Goal: Task Accomplishment & Management: Manage account settings

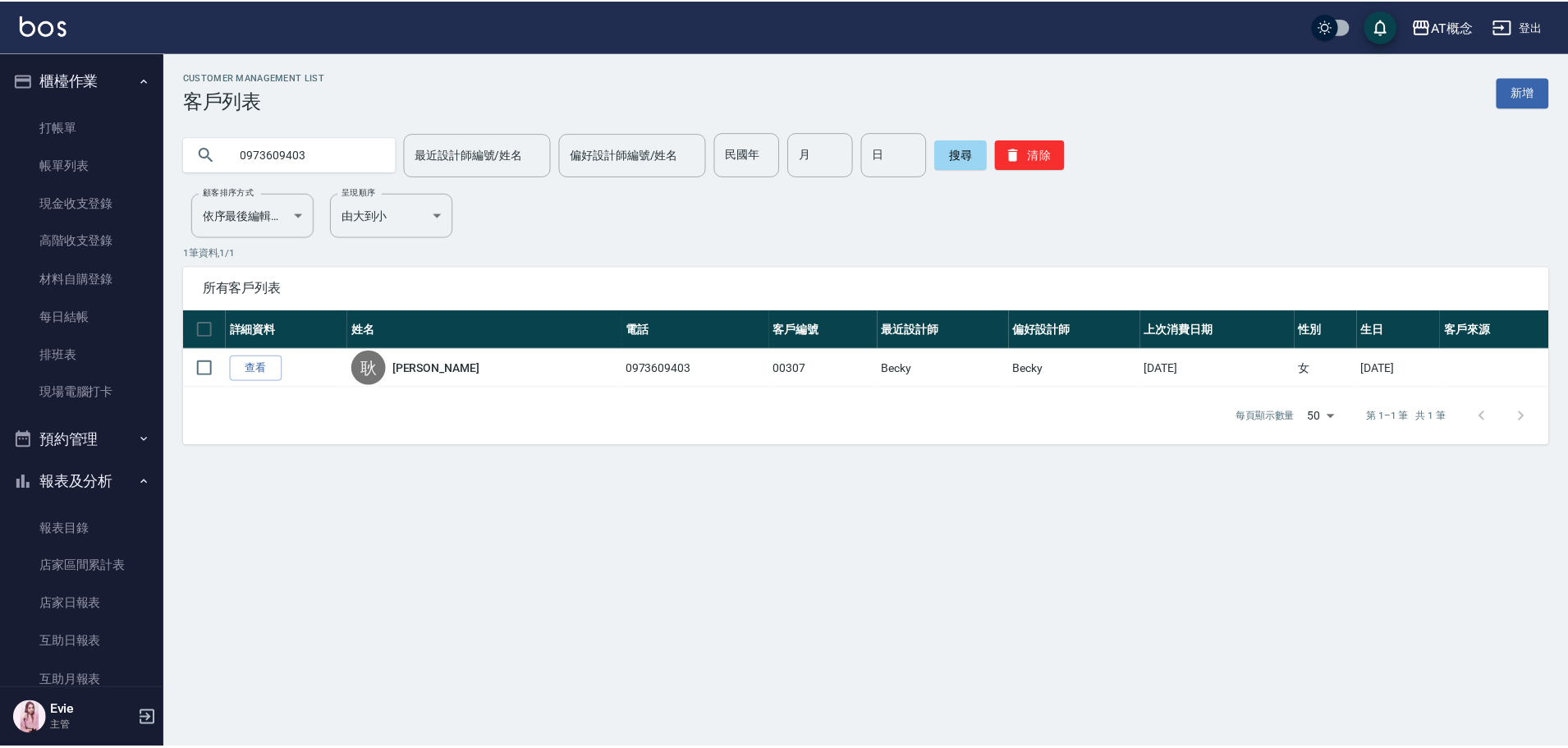
scroll to position [820, 0]
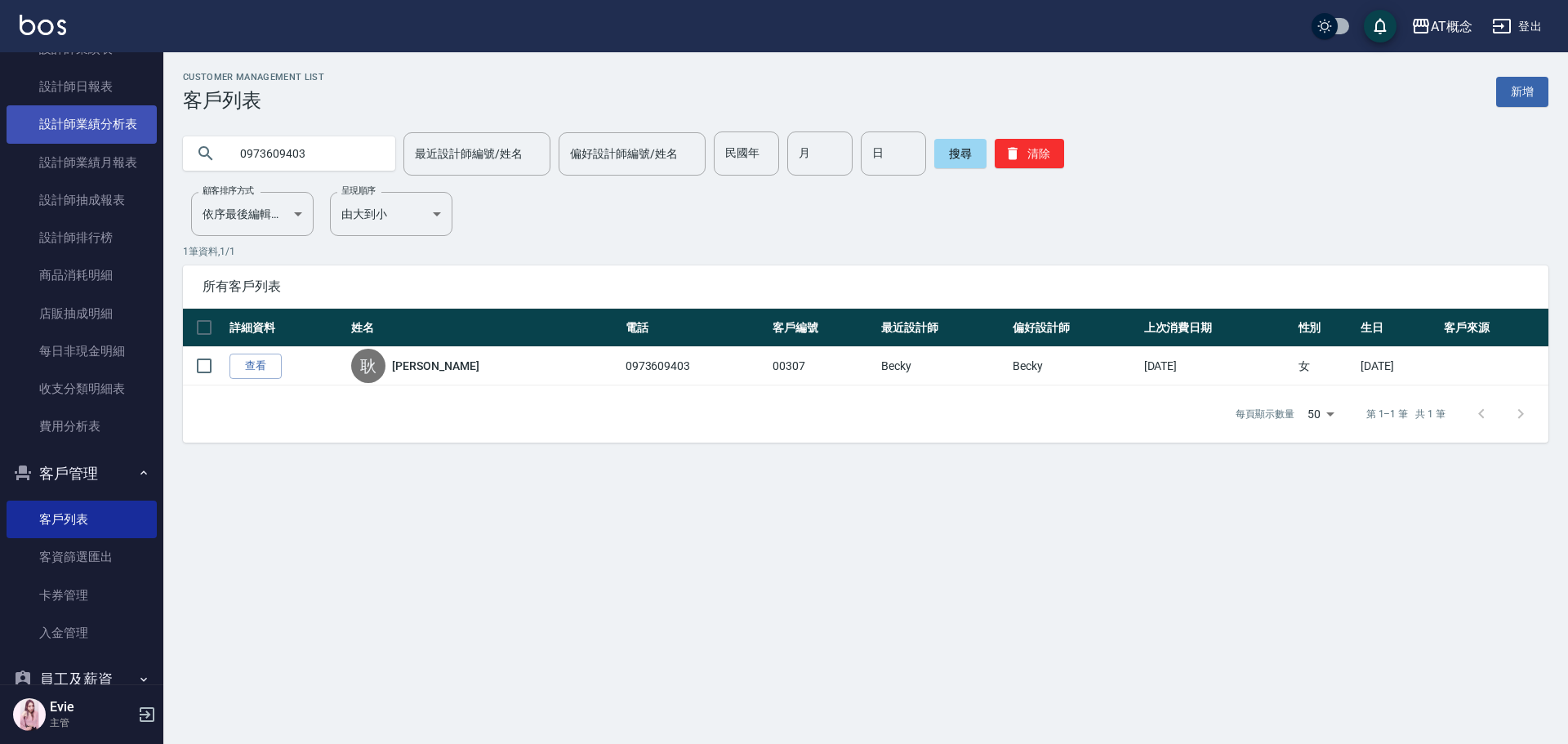
drag, startPoint x: 296, startPoint y: 149, endPoint x: 13, endPoint y: 128, distance: 283.8
click at [13, 128] on div "AT概念 登出 櫃檯作業 打帳單 帳單列表 現金收支登錄 高階收支登錄 材料自購登錄 每日結帳 排班表 現場電腦打卡 預約管理 預約管理 單日預約紀錄 單週預…" at bounding box center [784, 372] width 1568 height 744
type input "0"
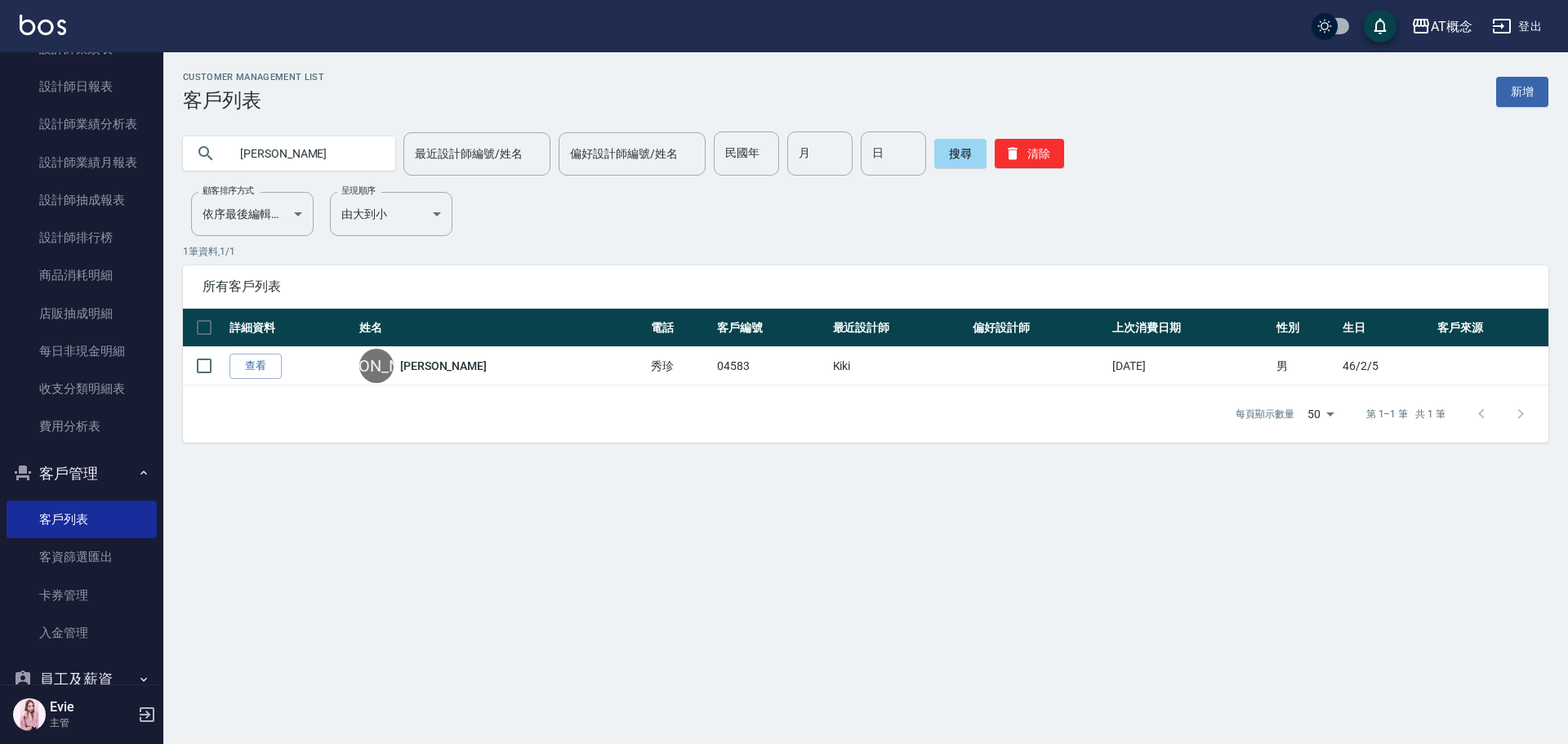
type input "[PERSON_NAME]"
type input "03534"
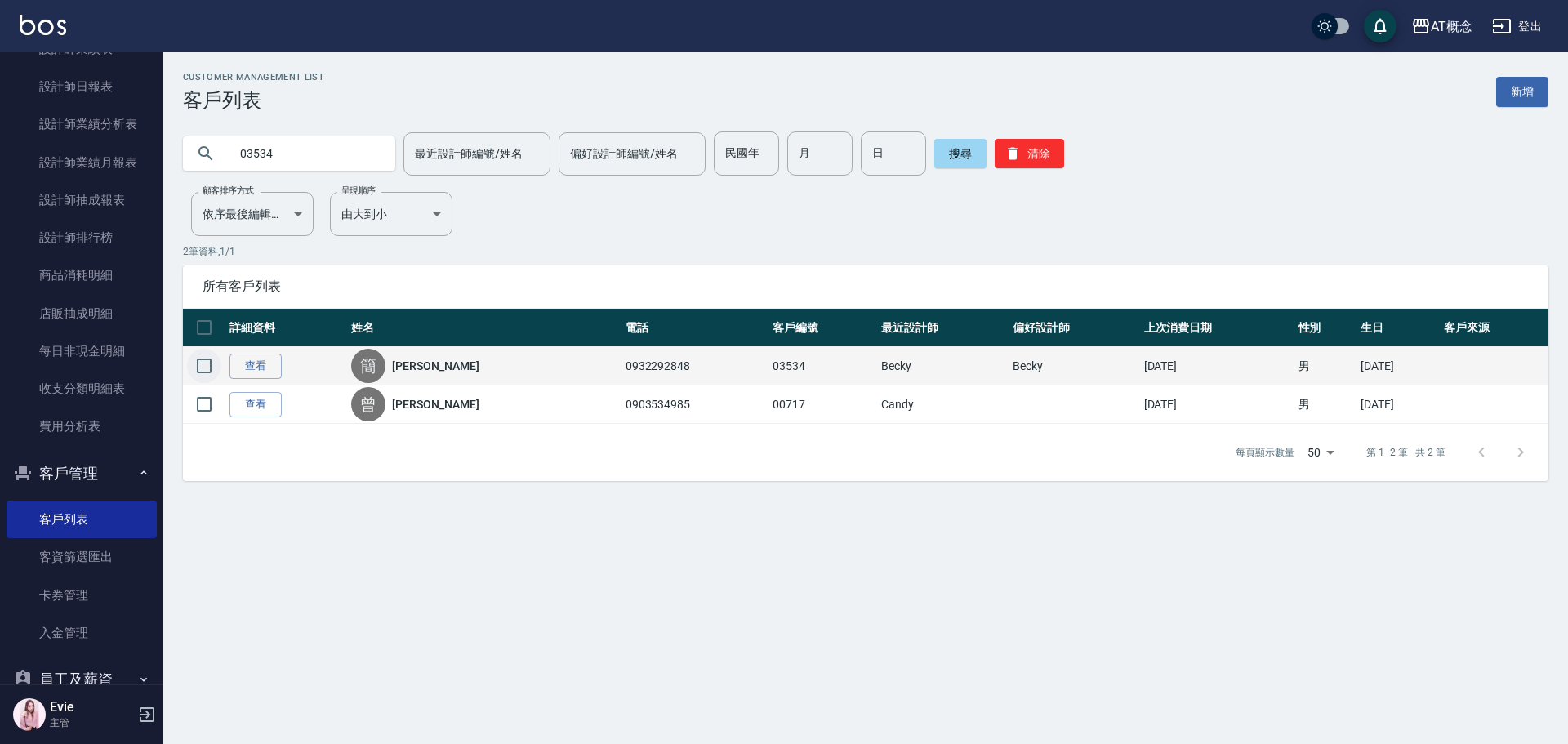
drag, startPoint x: 199, startPoint y: 361, endPoint x: 199, endPoint y: 373, distance: 12.0
click at [199, 361] on input "checkbox" at bounding box center [204, 365] width 34 height 34
checkbox input "true"
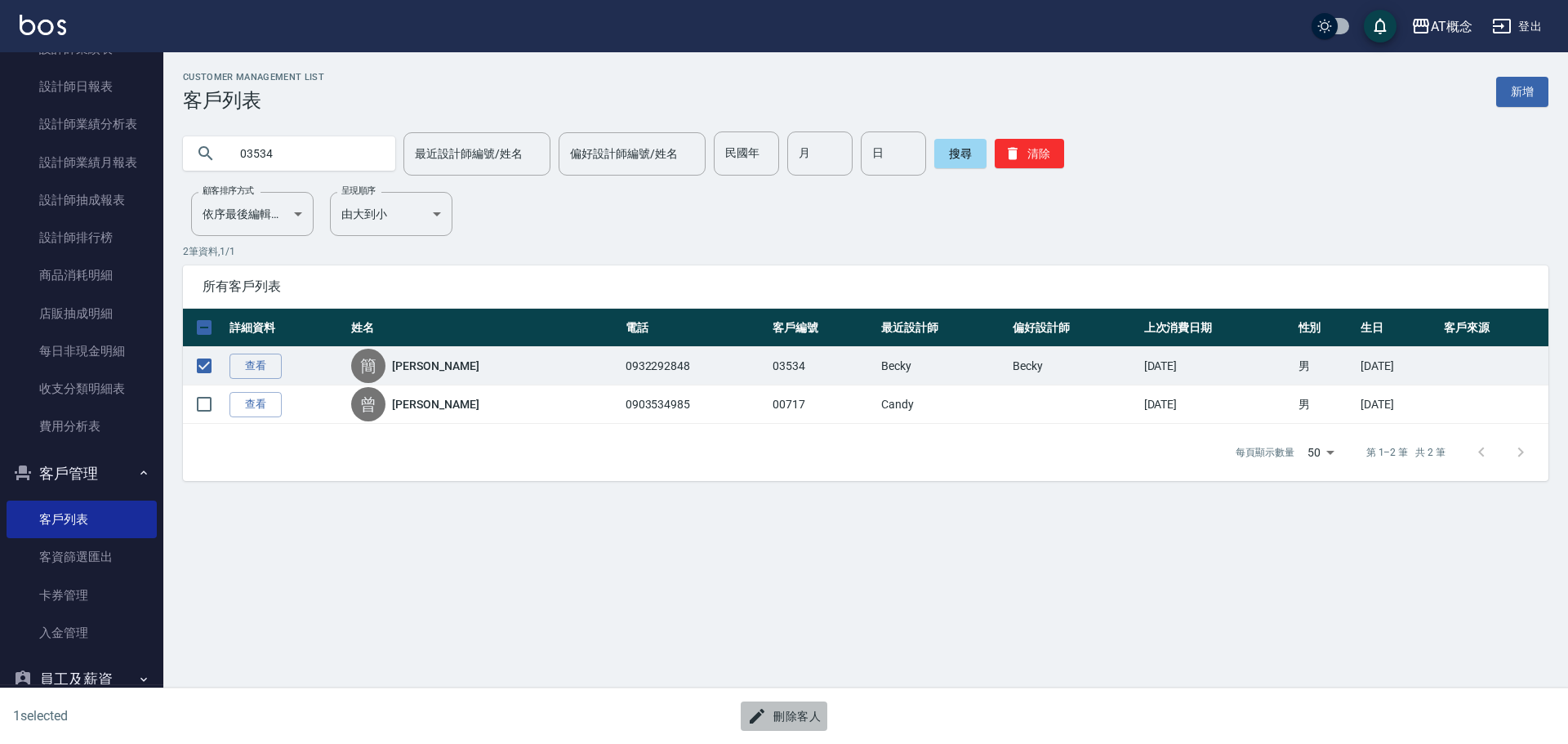
click at [805, 716] on button "刪除客人" at bounding box center [783, 717] width 86 height 30
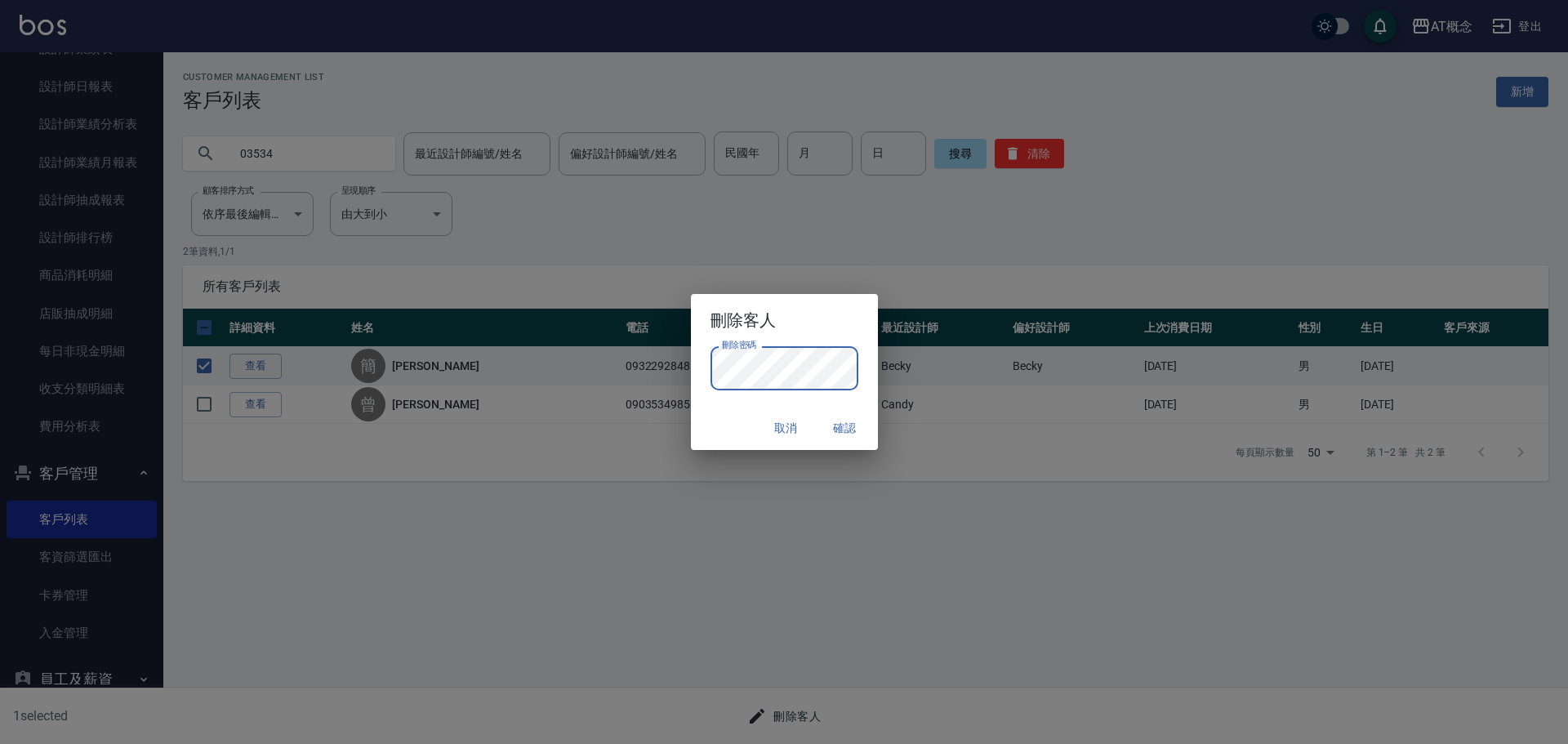
click at [851, 427] on button "確認" at bounding box center [845, 428] width 52 height 30
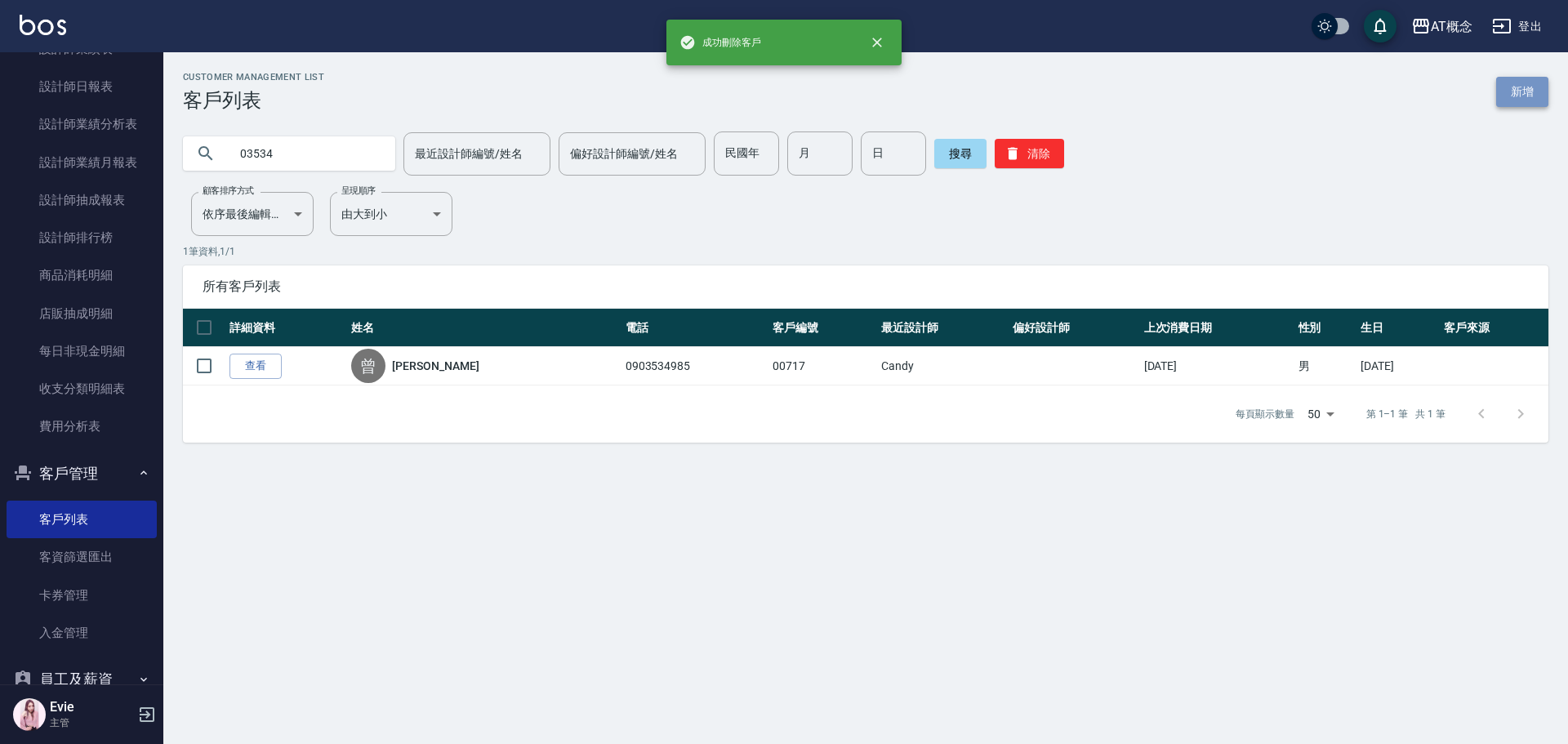
click at [1533, 87] on link "新增" at bounding box center [1522, 92] width 52 height 30
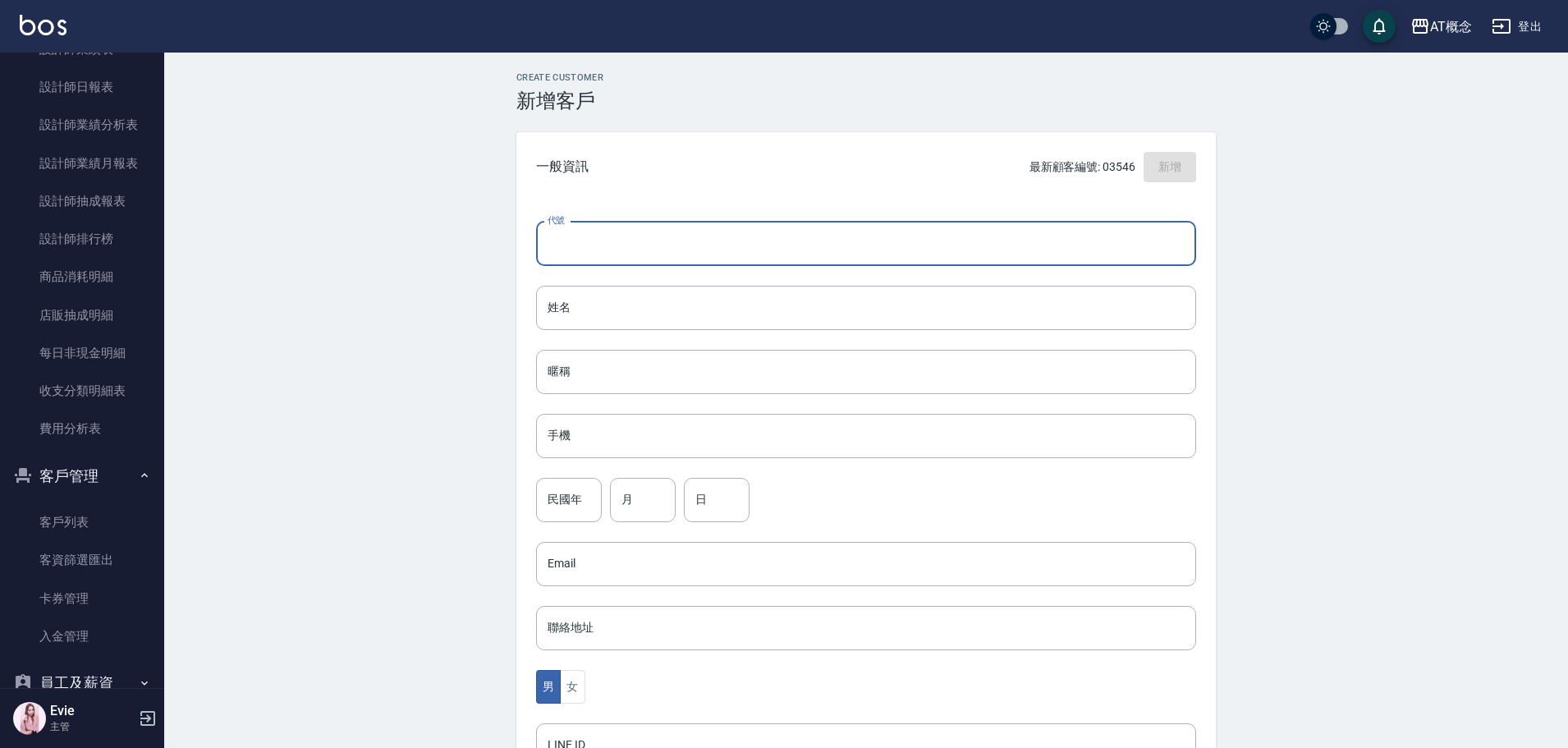
click at [829, 240] on input "代號" at bounding box center [865, 244] width 660 height 45
type input "03534"
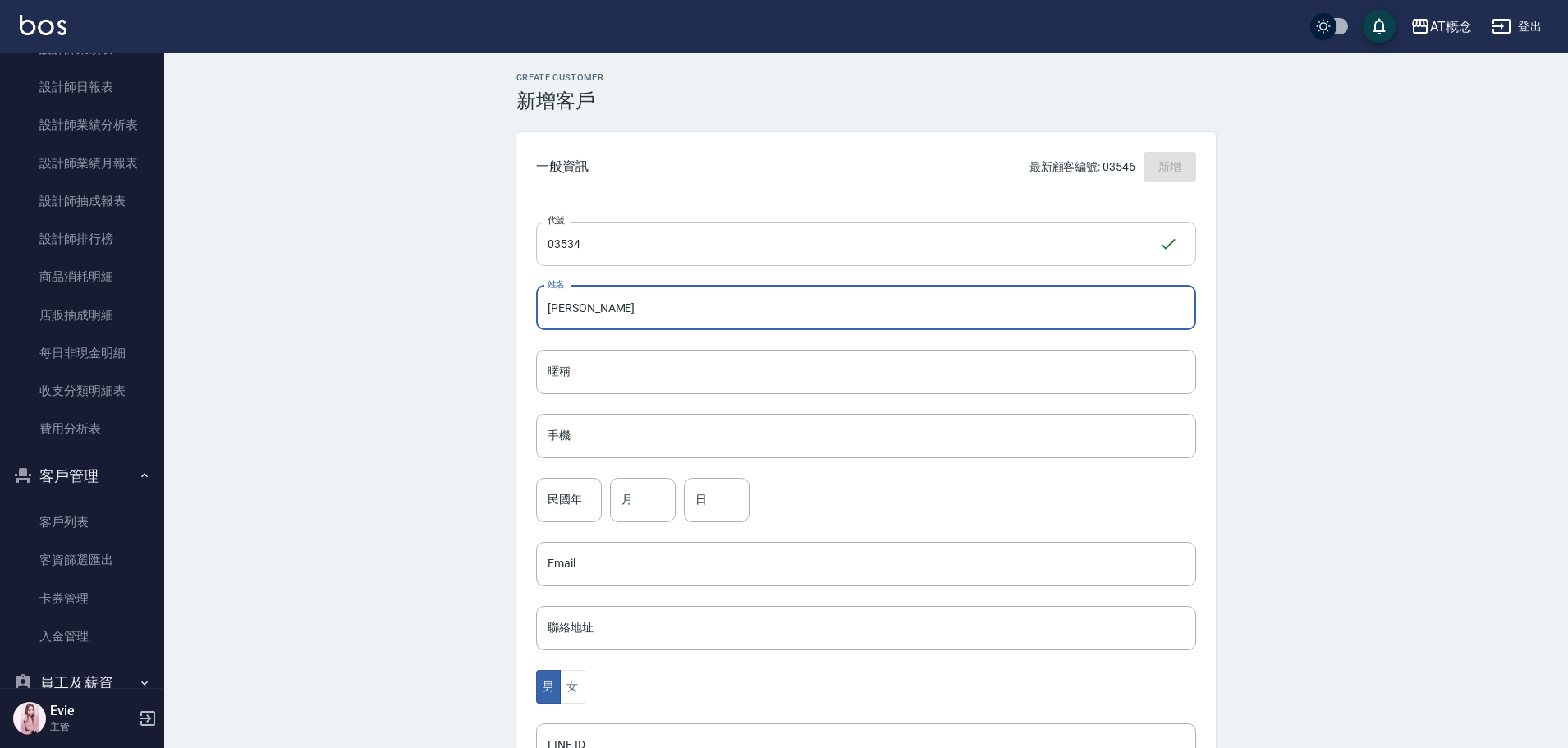
type input "[PERSON_NAME]"
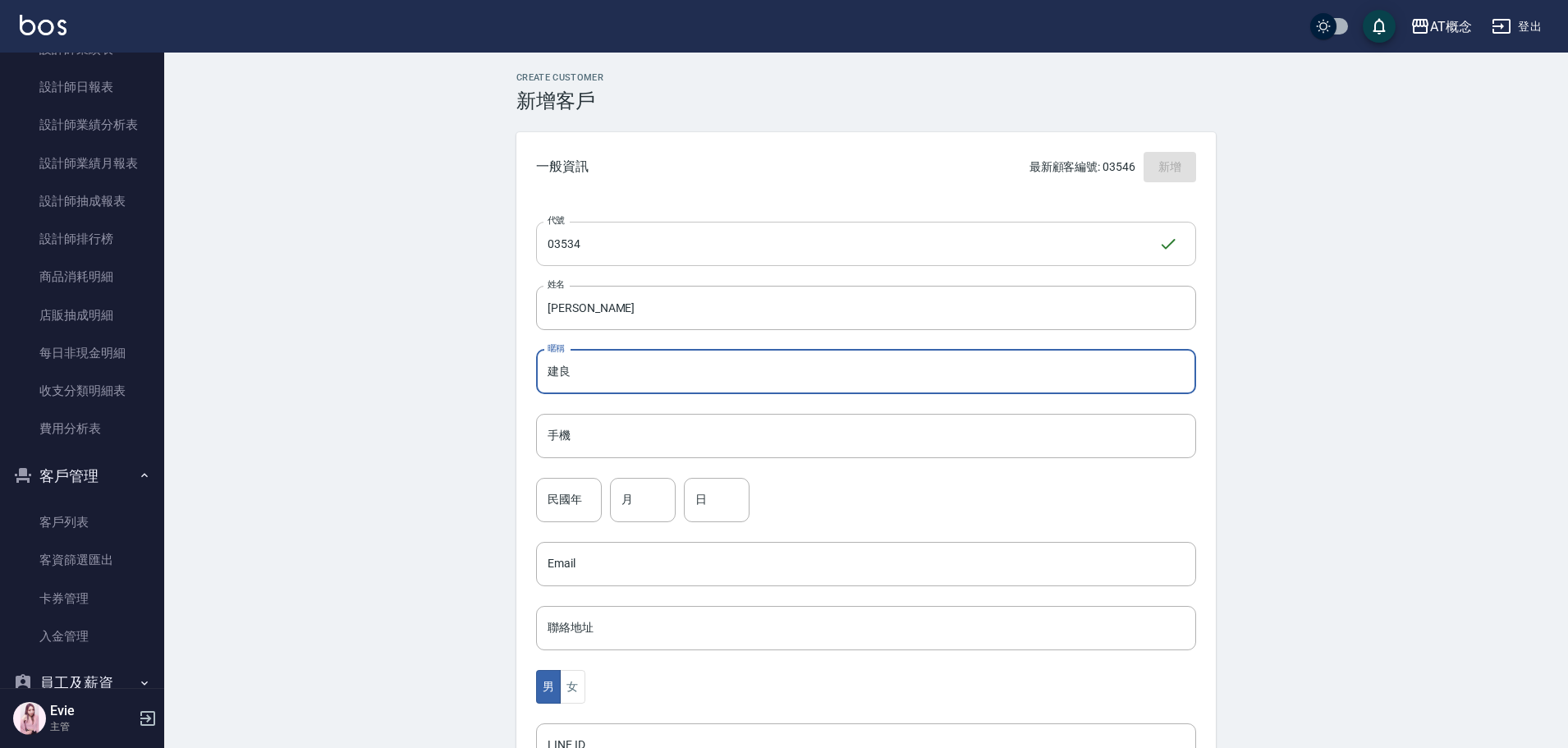
type input "建良"
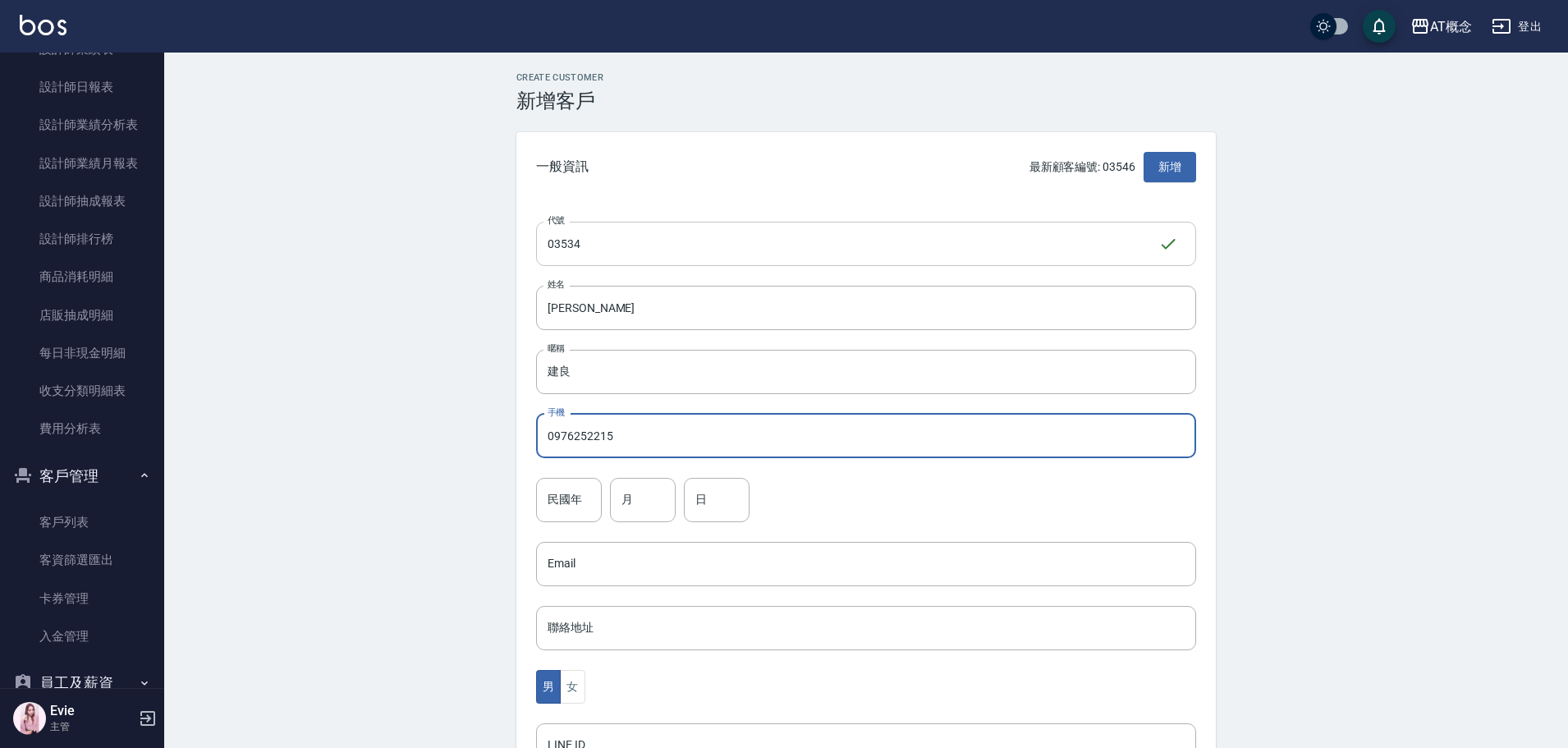
type input "0976252215"
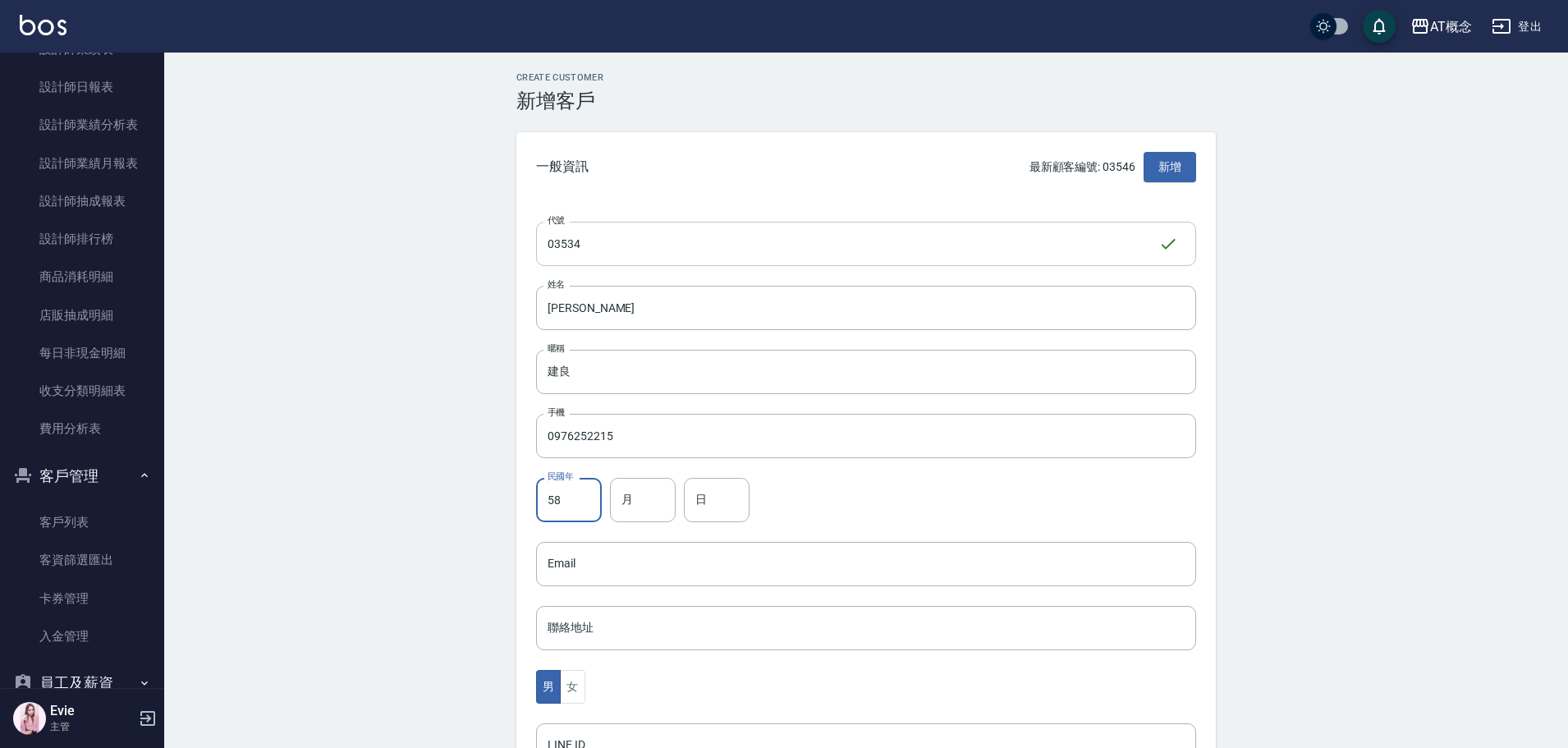
type input "58"
type input "4"
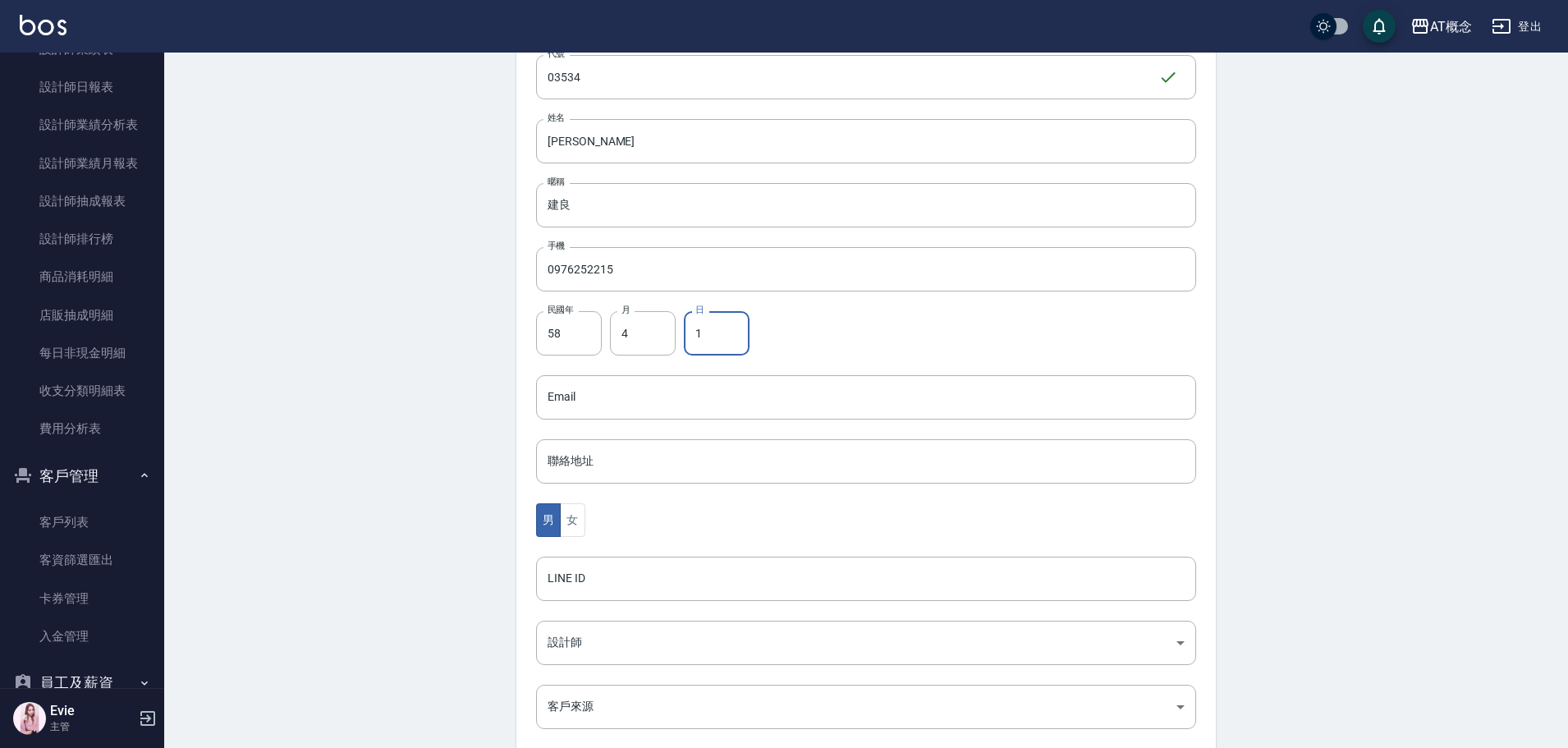
scroll to position [321, 0]
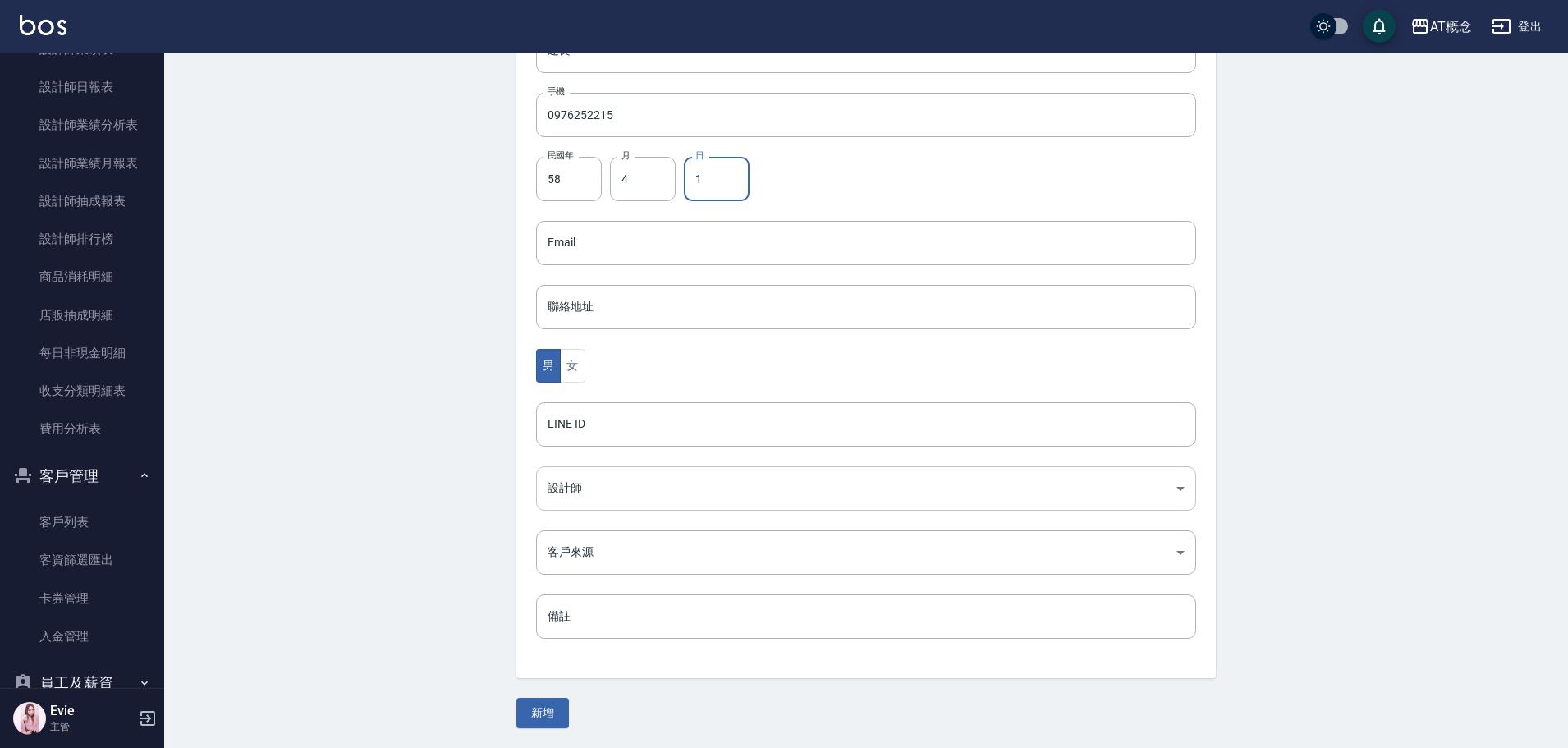
type input "1"
click at [576, 480] on body "AT概念 登出 櫃檯作業 打帳單 帳單列表 現金收支登錄 高階收支登錄 材料自購登錄 每日結帳 排班表 現場電腦打卡 預約管理 預約管理 單日預約紀錄 單週預…" at bounding box center [788, 213] width 1577 height 1069
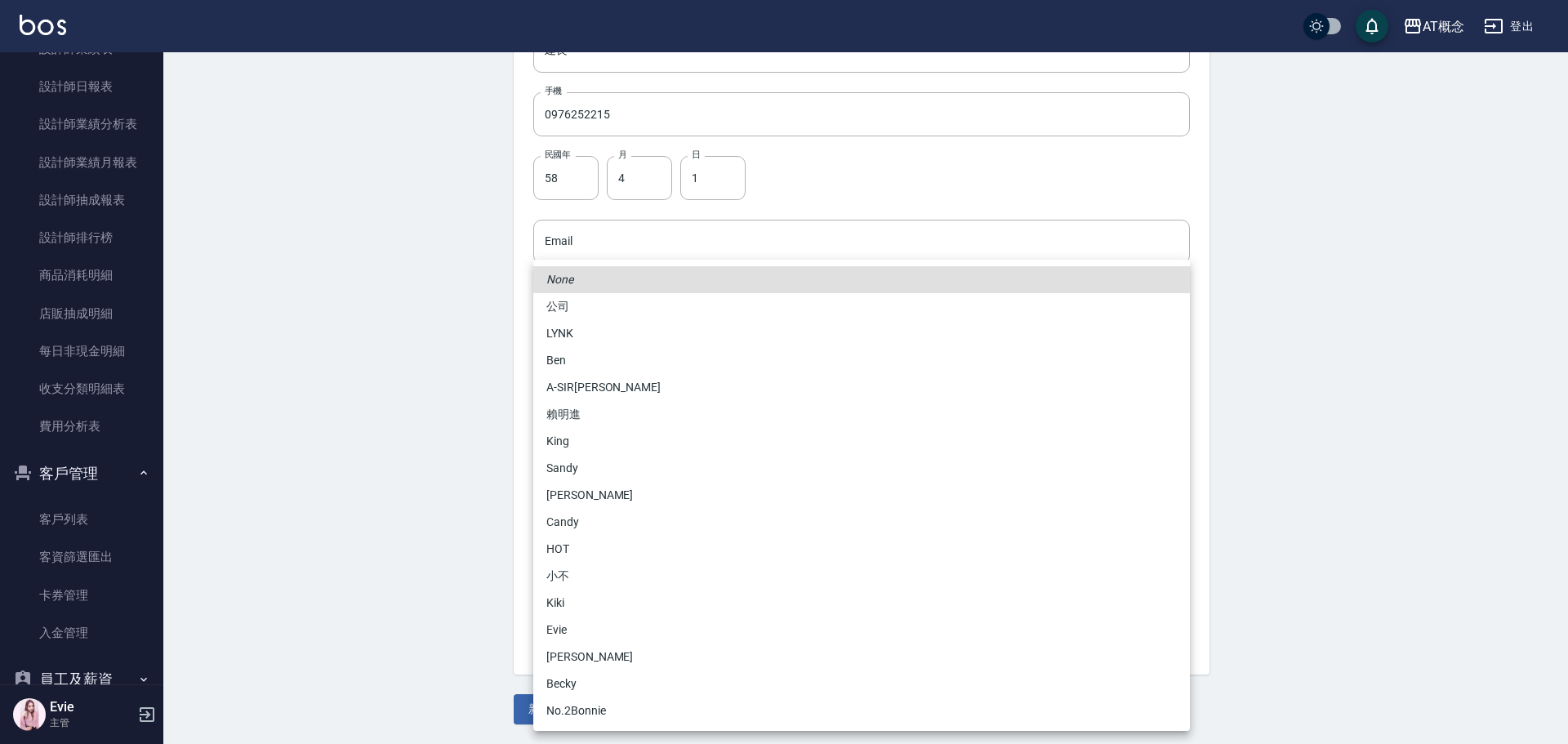
click at [584, 706] on li "No.2Bonnie" at bounding box center [861, 710] width 656 height 27
type input "20abcae0-810e-448a-b26a-bcbab897de4d"
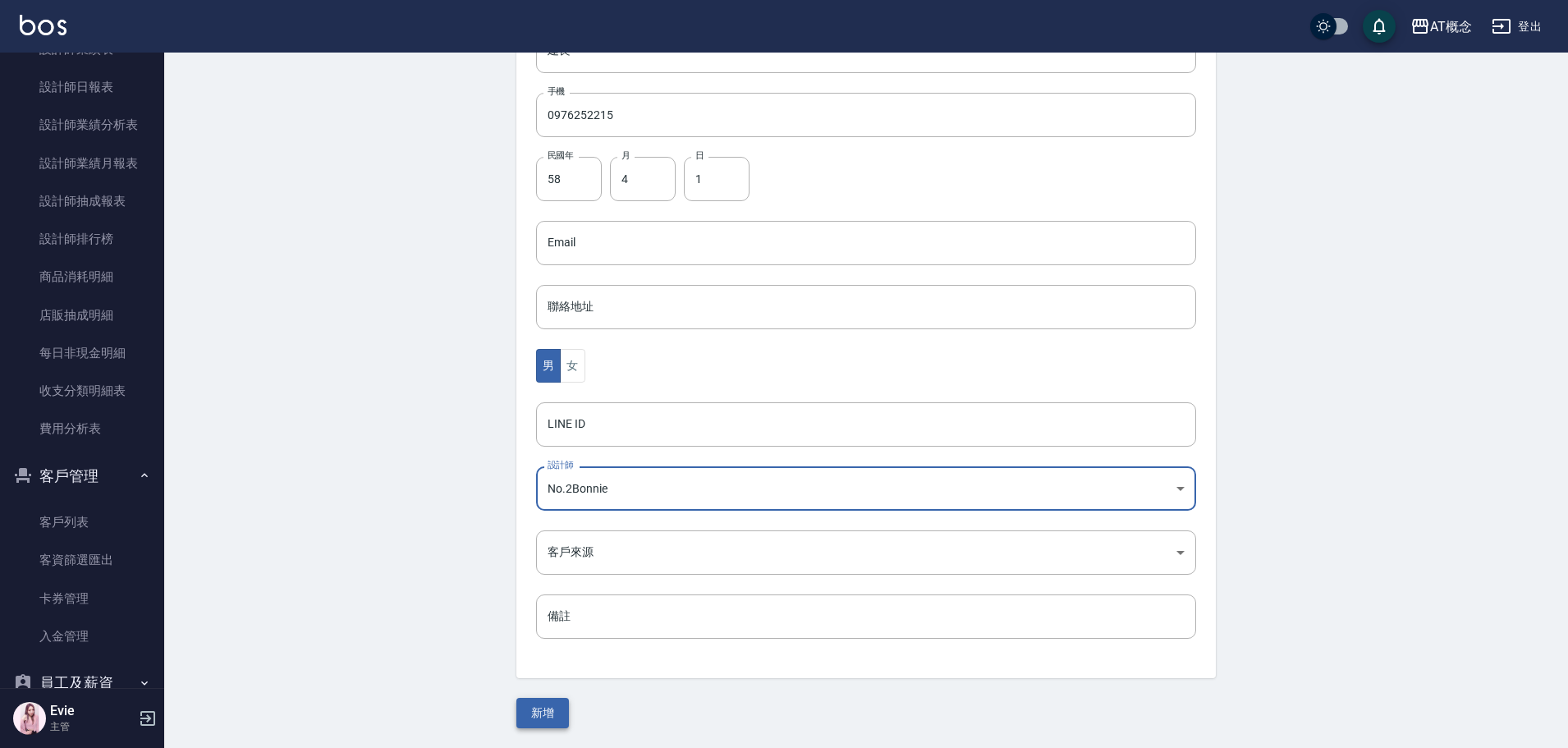
click at [538, 713] on button "新增" at bounding box center [542, 713] width 52 height 30
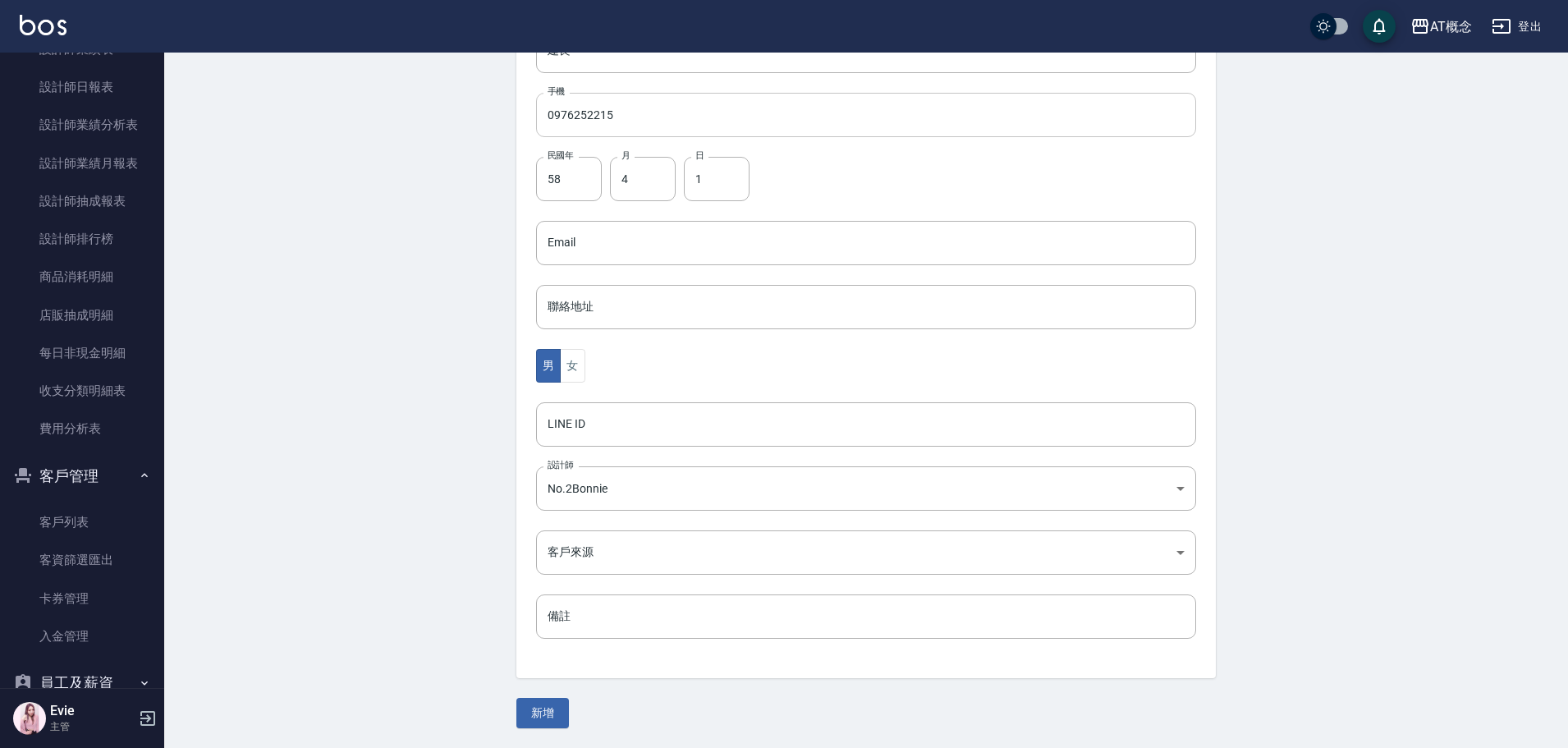
click at [548, 115] on input "0976252215" at bounding box center [865, 114] width 660 height 45
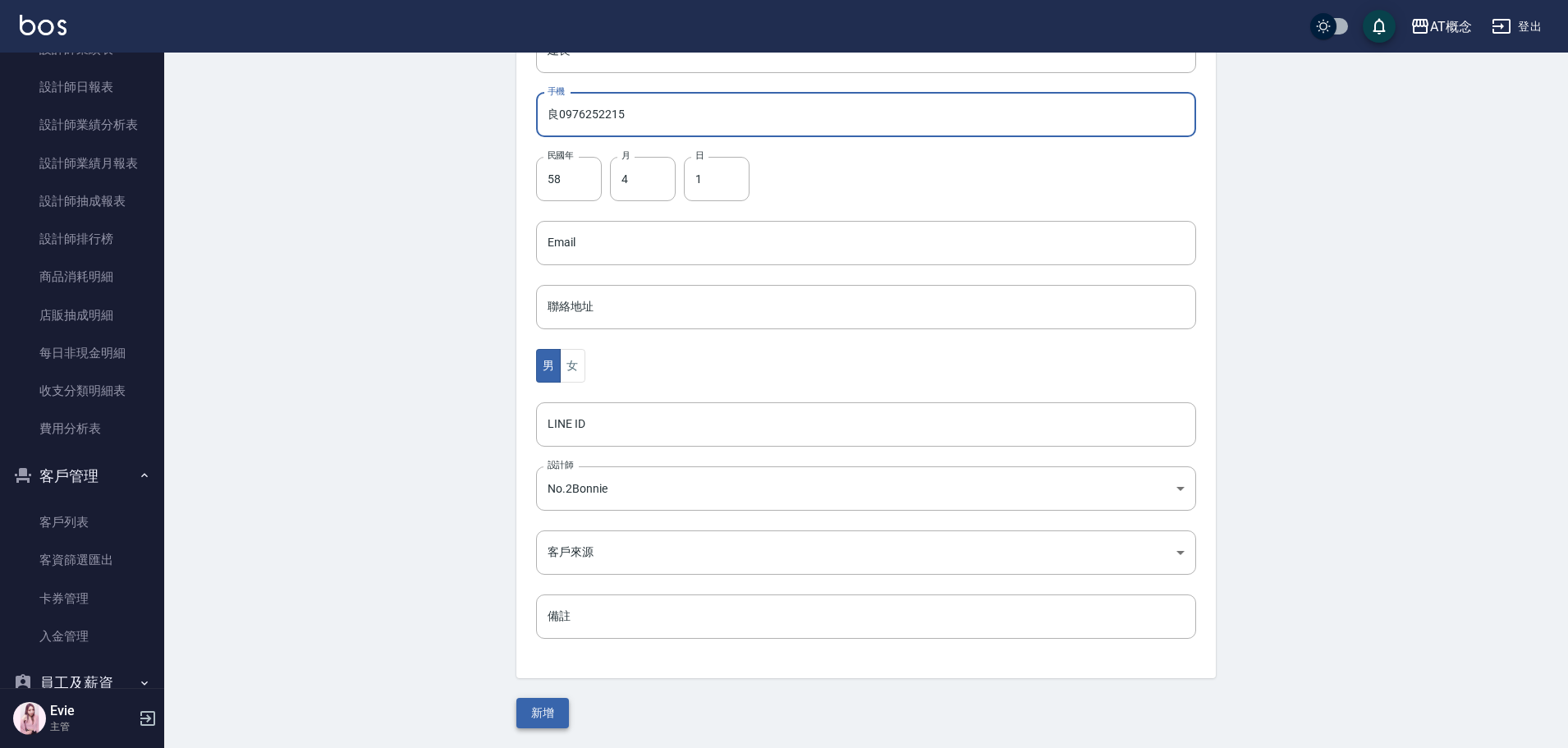
type input "良0976252215"
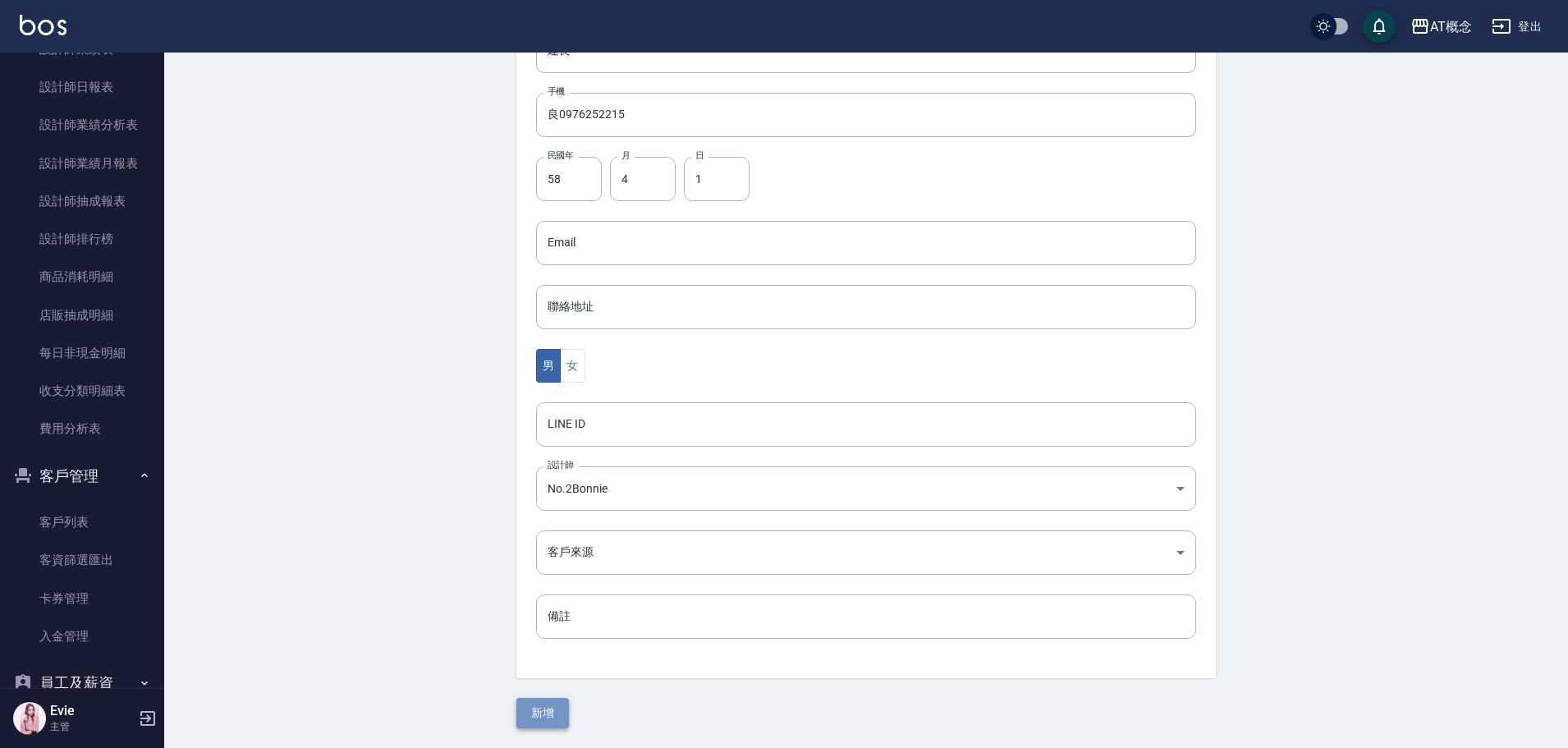
click at [555, 718] on button "新增" at bounding box center [542, 713] width 52 height 30
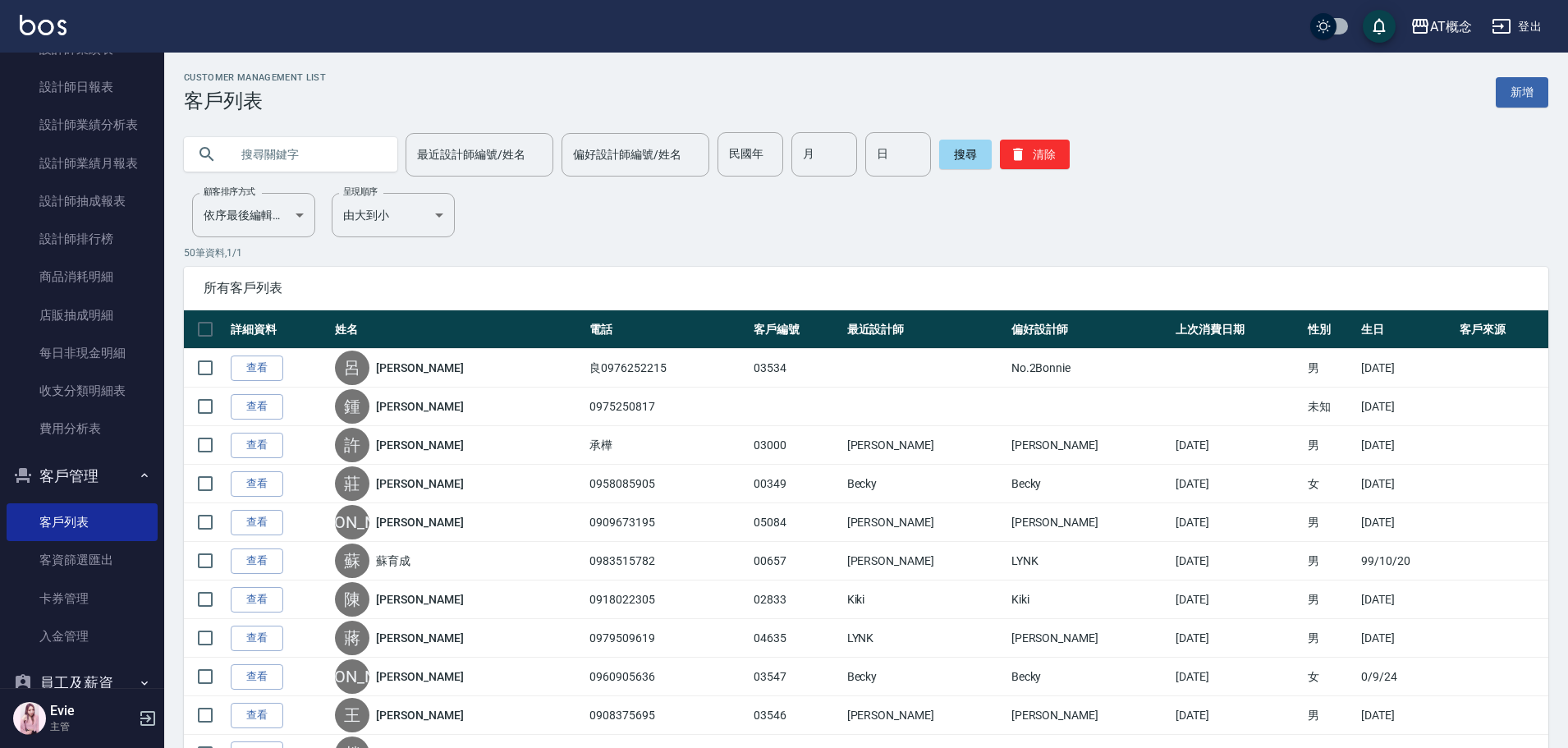
click at [313, 164] on input "text" at bounding box center [307, 154] width 154 height 45
type input "[PERSON_NAME]"
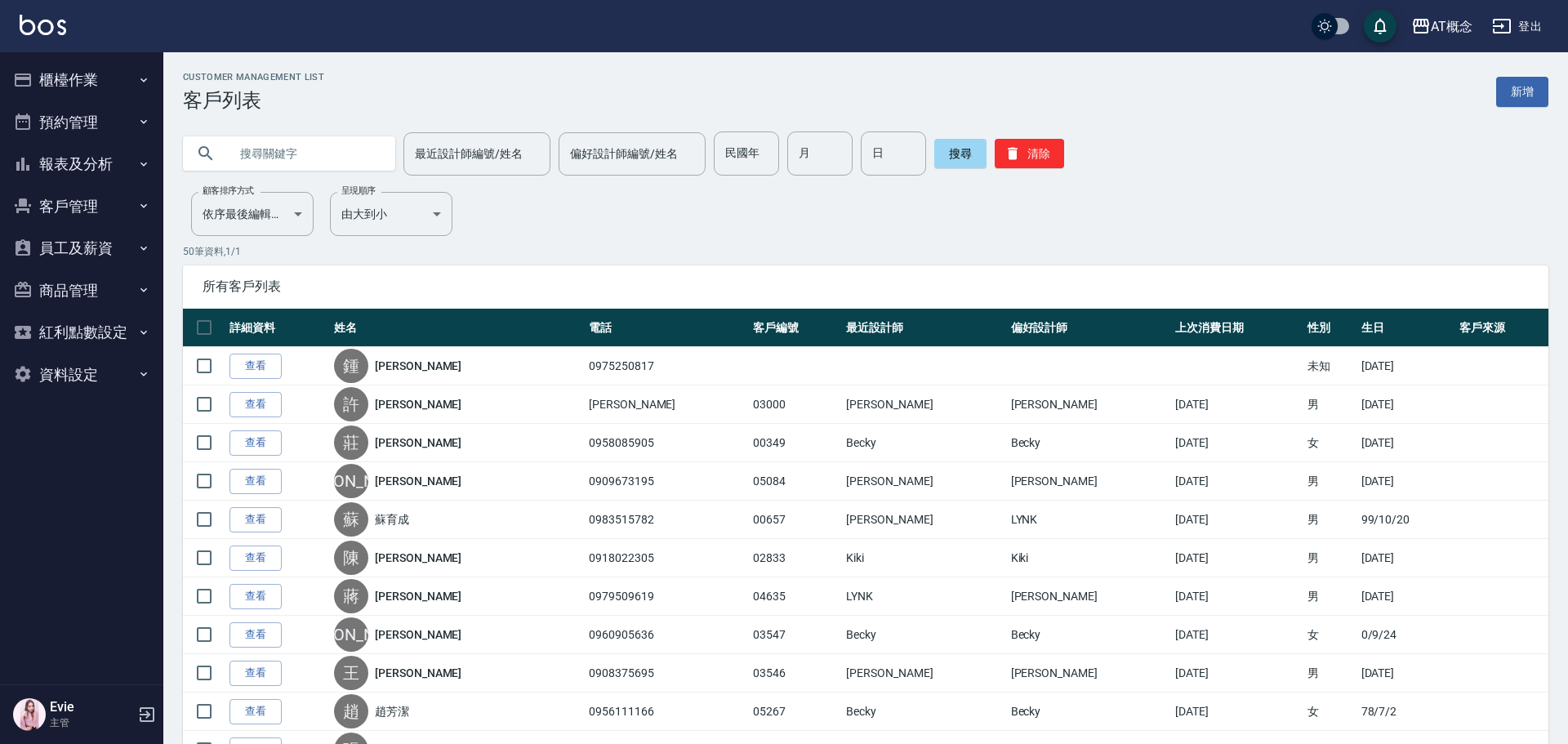
click at [303, 145] on input "text" at bounding box center [305, 153] width 153 height 44
type input "0976252215"
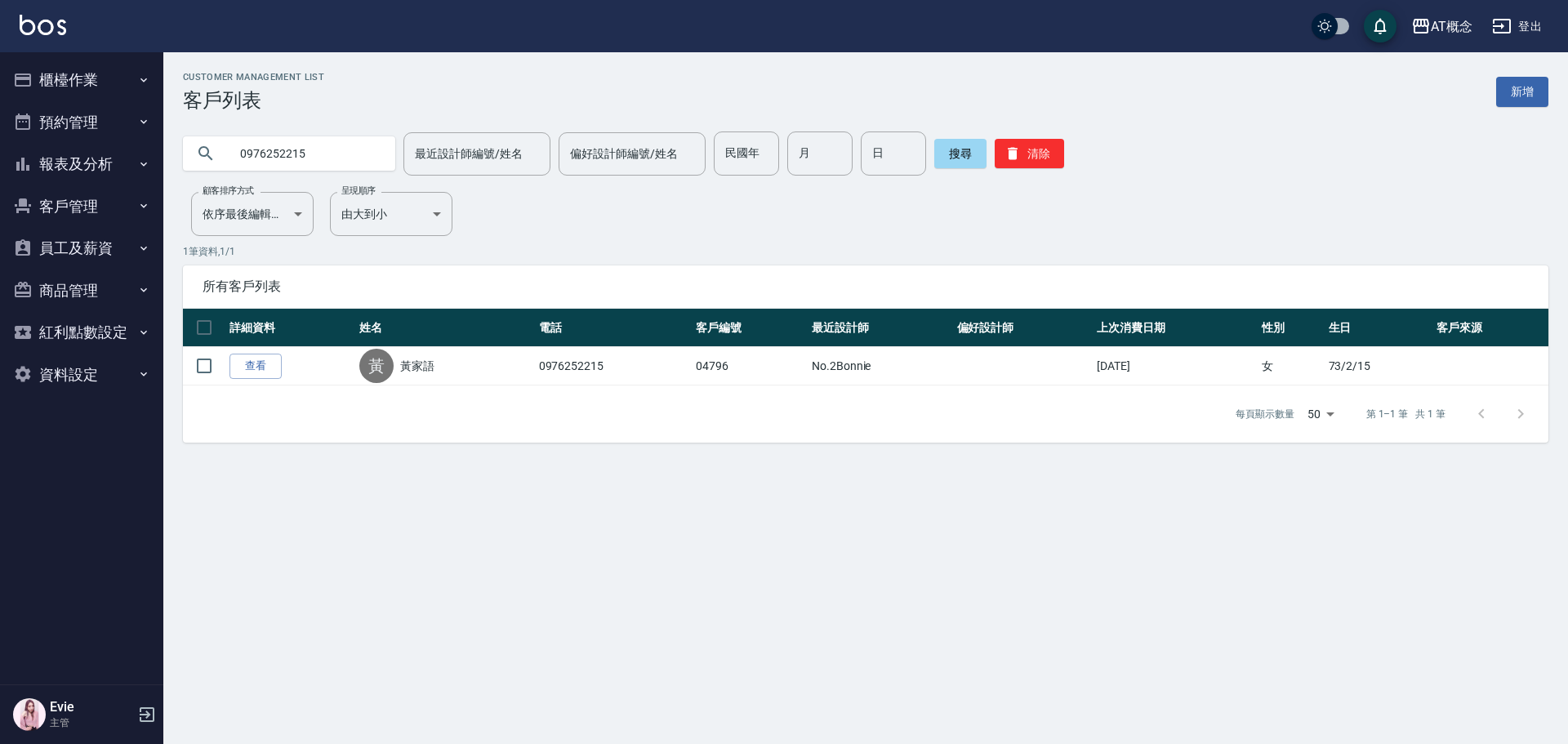
drag, startPoint x: 315, startPoint y: 154, endPoint x: 0, endPoint y: 155, distance: 315.0
click at [0, 155] on div "AT概念 登出 櫃檯作業 打帳單 帳單列表 現金收支登錄 高階收支登錄 材料自購登錄 每日結帳 排班表 現場電腦打卡 預約管理 預約管理 單日預約紀錄 單週預…" at bounding box center [784, 372] width 1568 height 744
drag, startPoint x: 296, startPoint y: 158, endPoint x: 108, endPoint y: 162, distance: 188.0
click at [104, 163] on div "AT概念 登出 櫃檯作業 打帳單 帳單列表 現金收支登錄 高階收支登錄 材料自購登錄 每日結帳 排班表 現場電腦打卡 預約管理 預約管理 單日預約紀錄 單週預…" at bounding box center [784, 372] width 1568 height 744
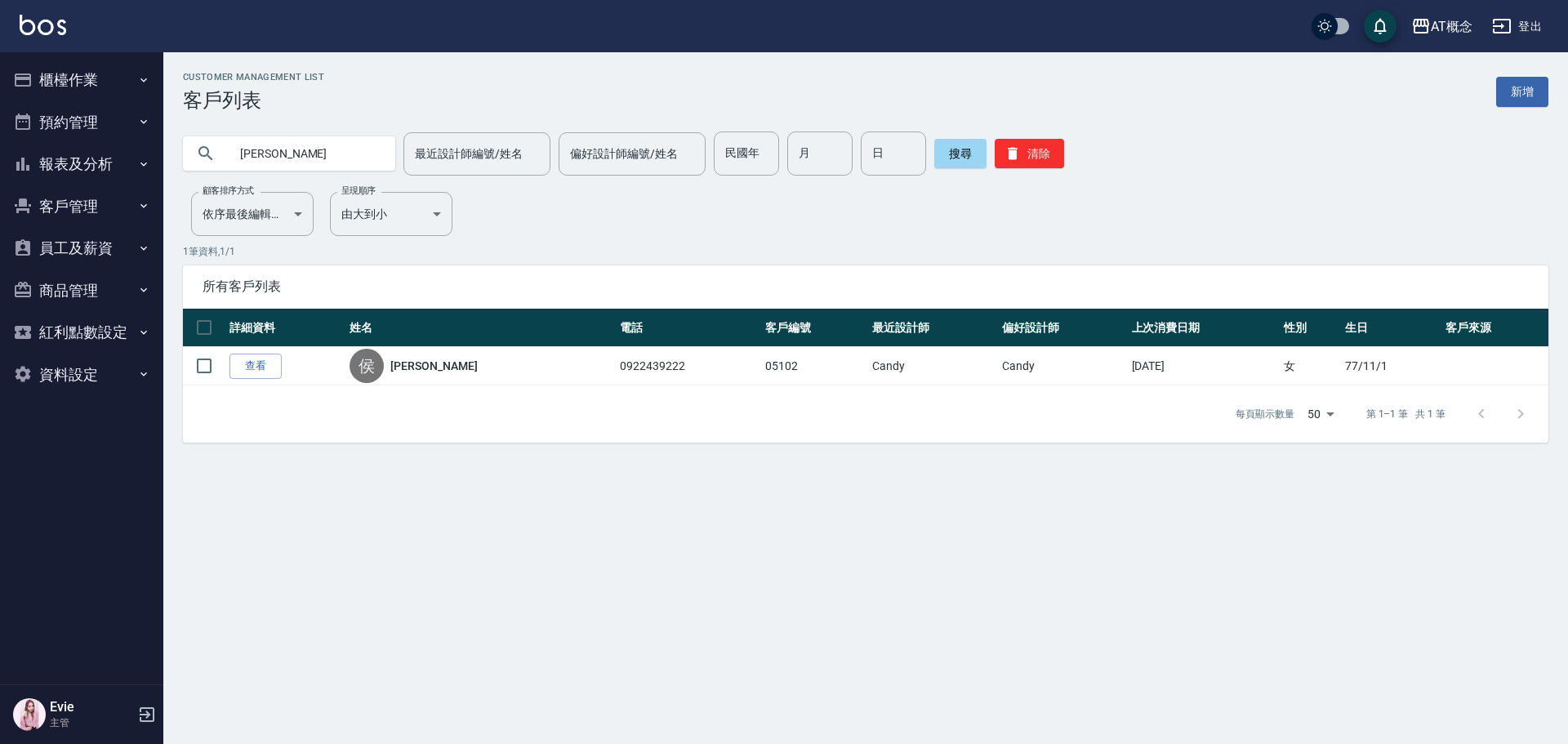
type input "侯乃"
